Goal: Navigation & Orientation: Find specific page/section

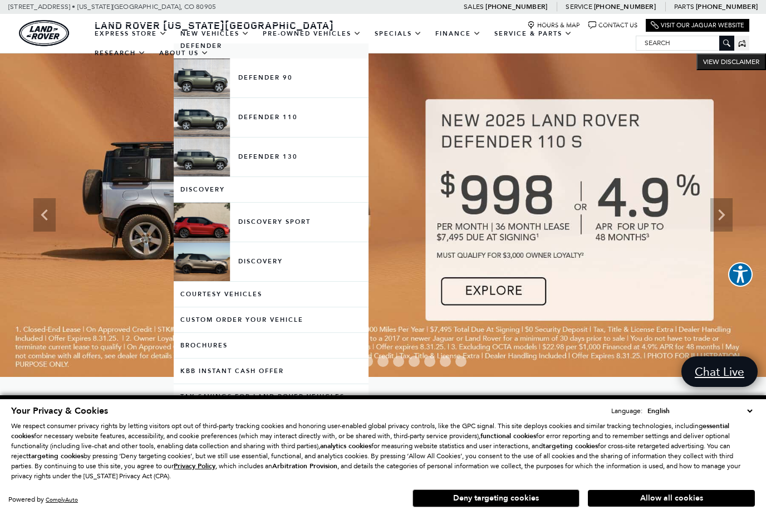
scroll to position [220, 0]
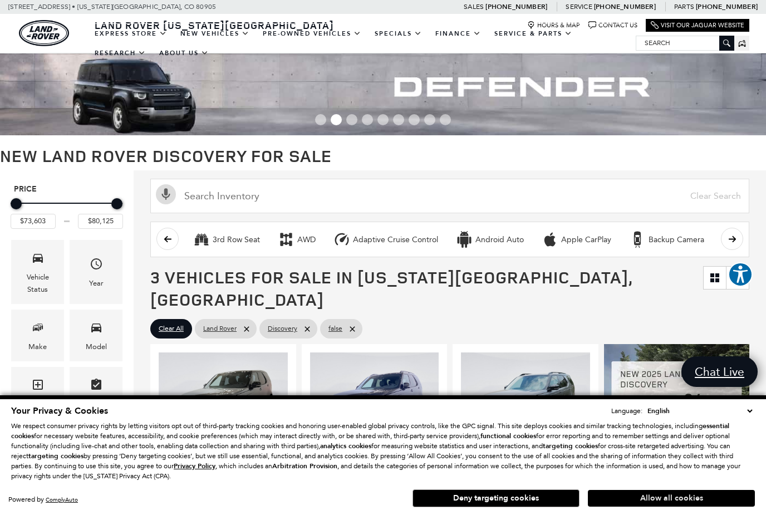
click at [680, 499] on button "Allow all cookies" at bounding box center [671, 498] width 167 height 17
